Goal: Task Accomplishment & Management: Manage account settings

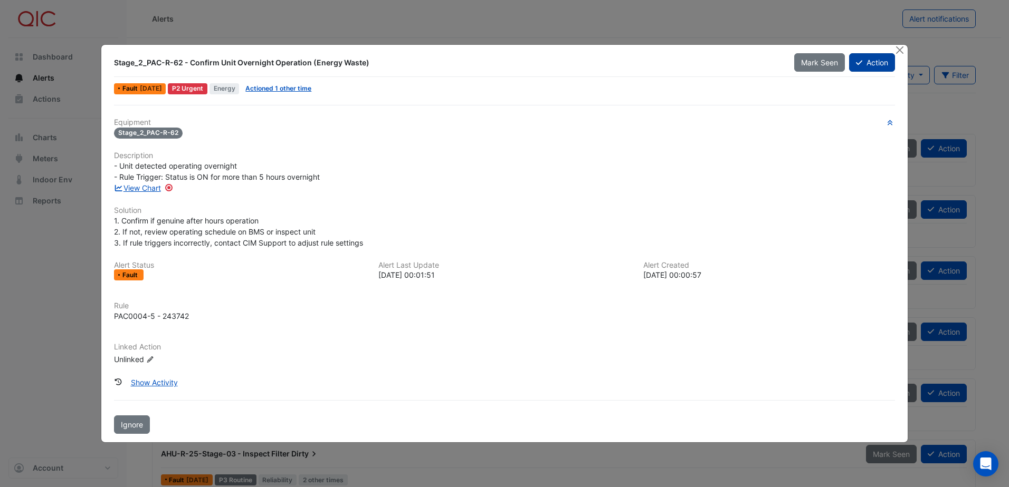
click at [860, 62] on icon at bounding box center [859, 63] width 6 height 5
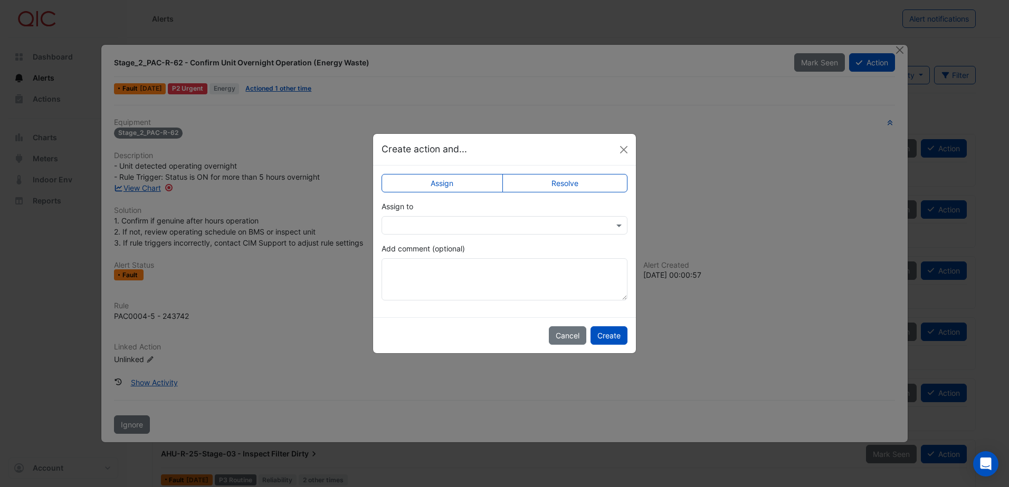
click at [468, 233] on div at bounding box center [504, 225] width 246 height 18
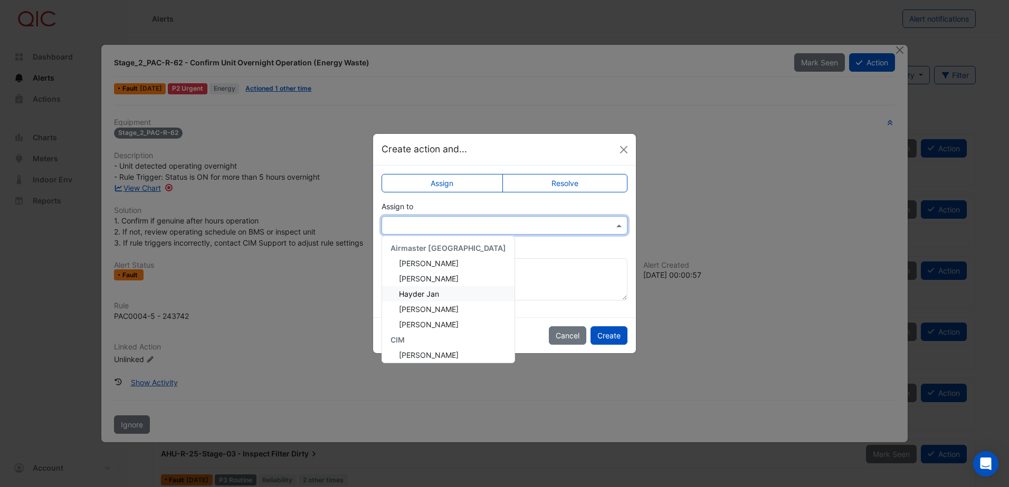
click at [440, 291] on div "Hayder Jan" at bounding box center [448, 293] width 132 height 15
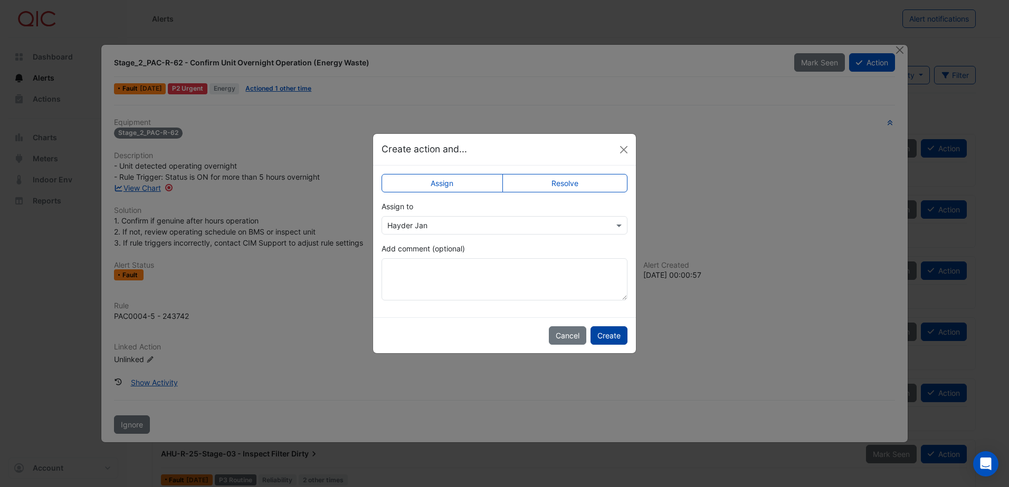
click at [614, 336] on button "Create" at bounding box center [608, 336] width 37 height 18
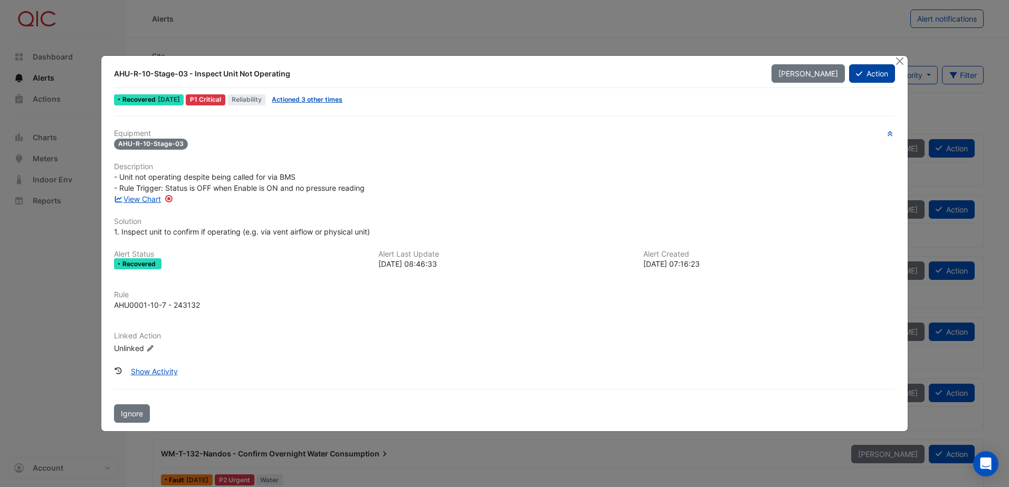
click at [869, 72] on button "Action" at bounding box center [872, 73] width 46 height 18
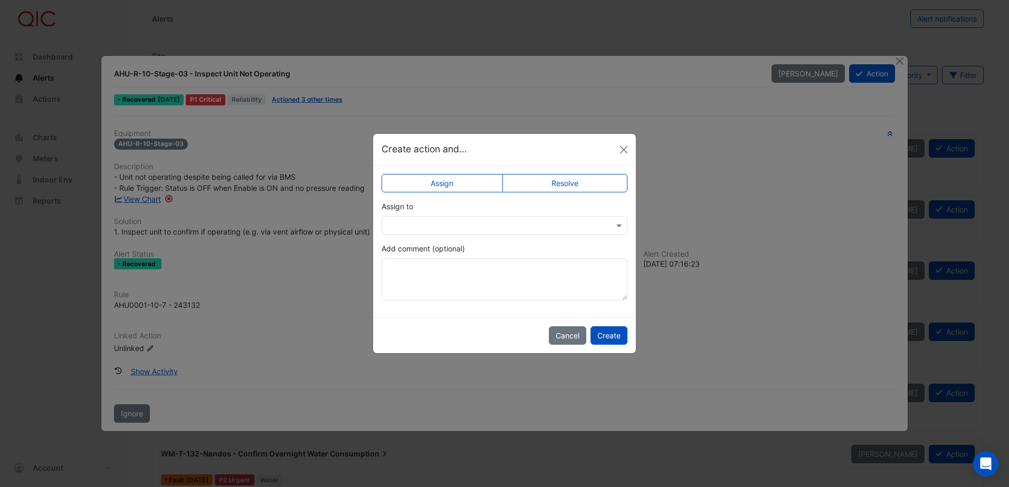
click at [565, 183] on label "Resolve" at bounding box center [565, 183] width 126 height 18
click at [412, 287] on textarea "Add comment (optional)" at bounding box center [504, 279] width 246 height 42
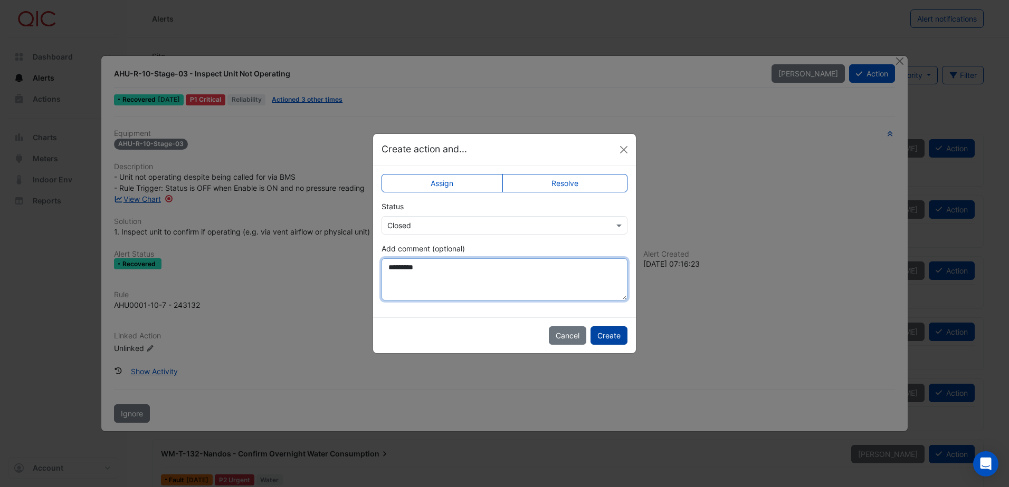
type textarea "*********"
click at [611, 338] on button "Create" at bounding box center [608, 336] width 37 height 18
